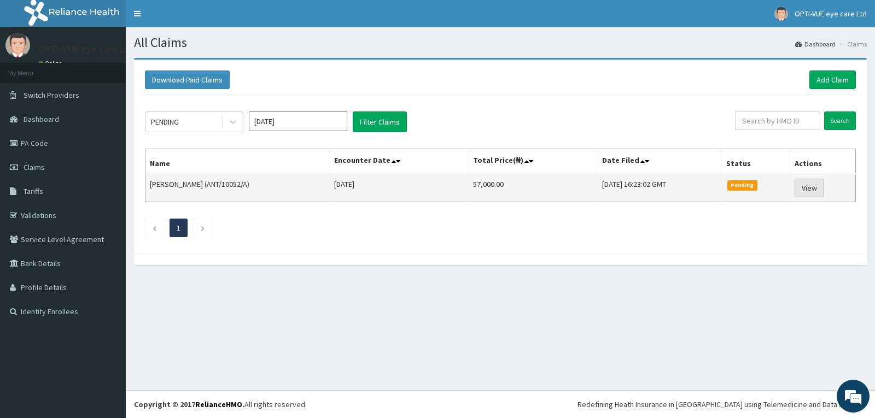
click at [809, 189] on link "View" at bounding box center [810, 188] width 30 height 19
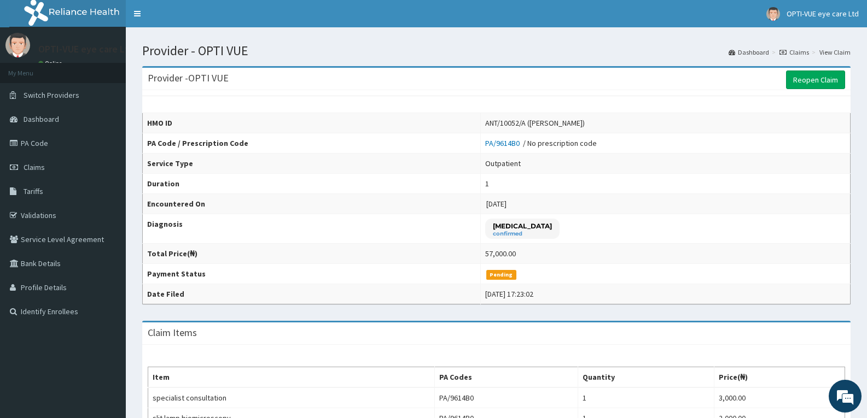
click at [748, 53] on link "Dashboard" at bounding box center [748, 52] width 40 height 9
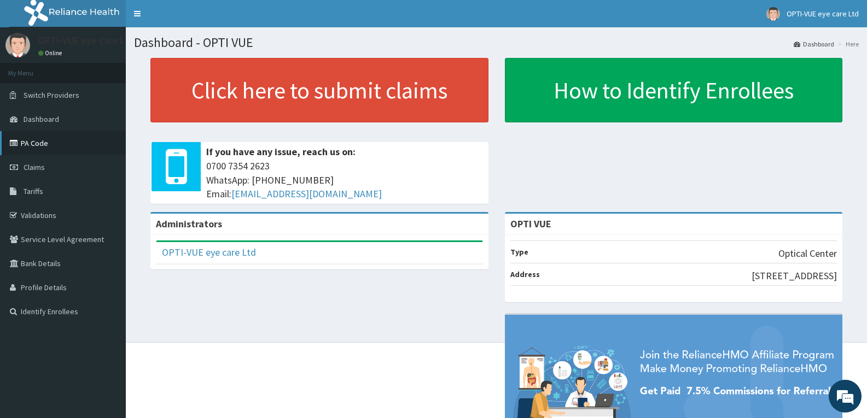
click at [39, 145] on link "PA Code" at bounding box center [63, 143] width 126 height 24
